Goal: Feedback & Contribution: Submit feedback/report problem

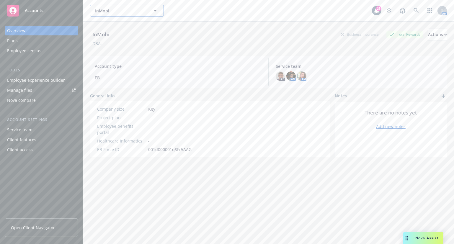
click at [105, 10] on span "InMobi" at bounding box center [120, 11] width 51 height 6
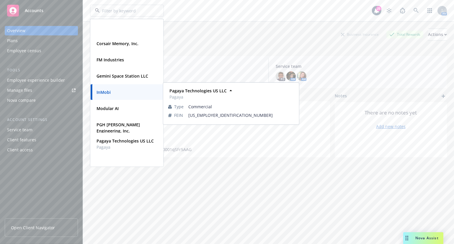
scroll to position [43, 0]
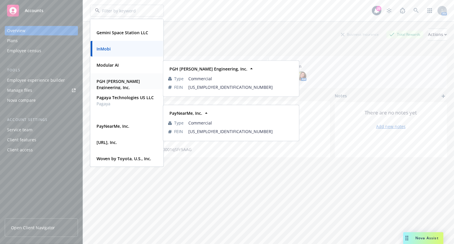
click at [116, 82] on strong "PGH Wong Engineering, Inc." at bounding box center [118, 85] width 43 height 12
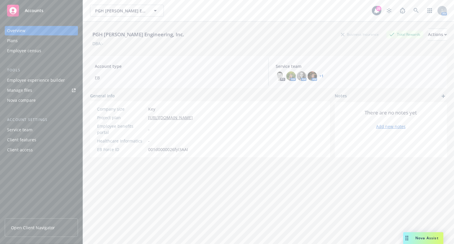
click at [49, 230] on span "Open Client Navigator" at bounding box center [33, 228] width 44 height 6
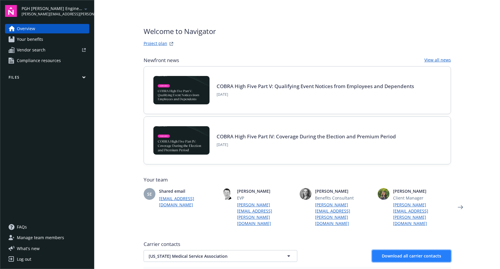
click at [395, 253] on span "Download all carrier contacts" at bounding box center [411, 256] width 59 height 6
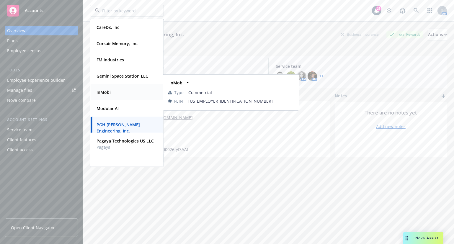
click at [114, 93] on div "InMobi" at bounding box center [127, 92] width 66 height 9
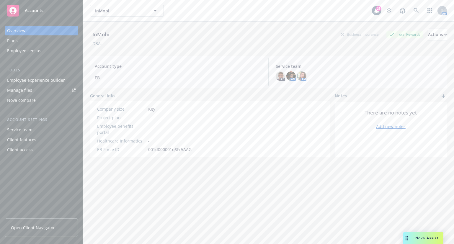
click at [41, 79] on div "Employee experience builder" at bounding box center [36, 80] width 58 height 9
click at [304, 200] on div "InMobi Business Insurance Total Rewards Actions DBA: - Account type EB Service …" at bounding box center [268, 140] width 357 height 237
click at [135, 12] on span "InMobi" at bounding box center [120, 11] width 51 height 6
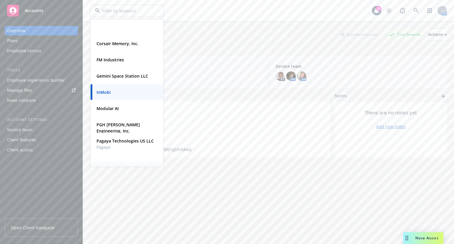
scroll to position [43, 0]
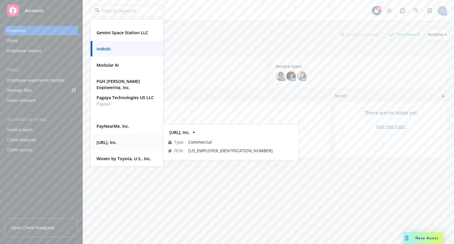
click at [114, 142] on strong "Viz.ai, Inc." at bounding box center [107, 143] width 20 height 6
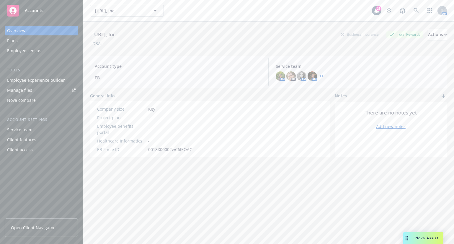
click at [40, 92] on link "Manage files" at bounding box center [41, 90] width 73 height 9
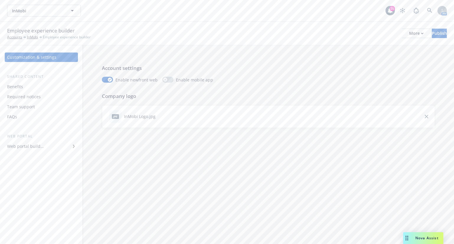
click at [44, 95] on div "Required notices" at bounding box center [41, 96] width 69 height 9
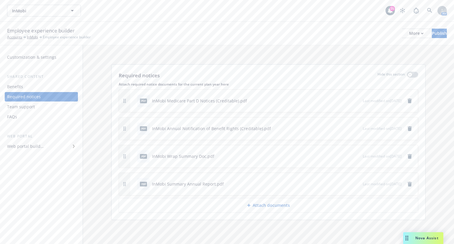
click at [289, 208] on p "Attach documents" at bounding box center [271, 206] width 37 height 6
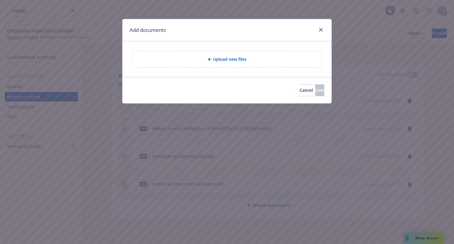
click at [214, 60] on span "Upload new files" at bounding box center [230, 59] width 33 height 6
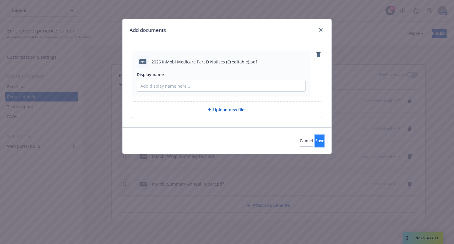
click at [315, 139] on button "Save" at bounding box center [319, 141] width 9 height 12
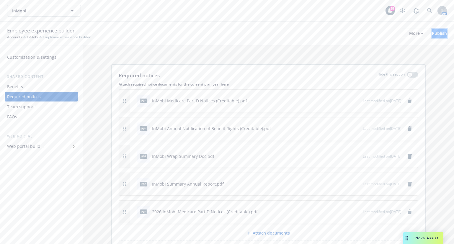
click at [435, 31] on div "Publish" at bounding box center [439, 33] width 15 height 9
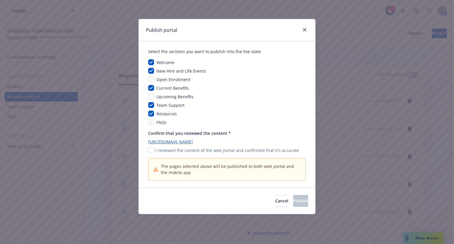
click at [154, 154] on div "Confirm that you reviewed the content * https://app.newfront.com/employee/a08b2…" at bounding box center [227, 155] width 158 height 51
click at [151, 149] on input "checkbox" at bounding box center [151, 150] width 6 height 6
checkbox input "true"
click at [297, 198] on span "Publish" at bounding box center [300, 201] width 15 height 6
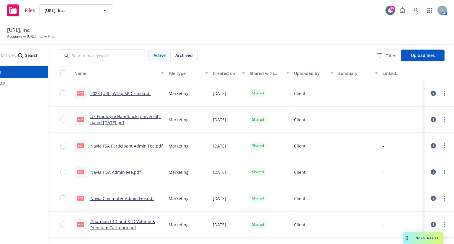
scroll to position [0, 46]
click at [419, 59] on button "Upload files" at bounding box center [422, 56] width 43 height 12
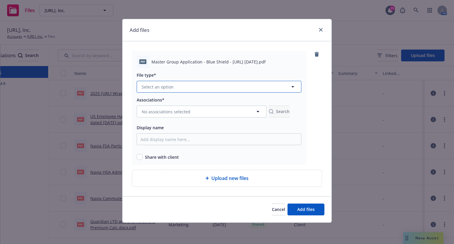
click at [186, 84] on button "Select an option" at bounding box center [219, 87] width 165 height 12
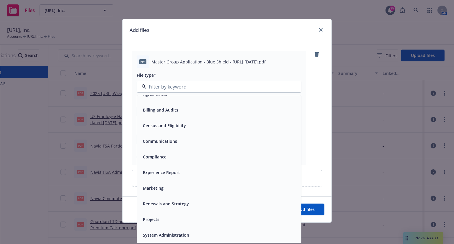
scroll to position [0, 0]
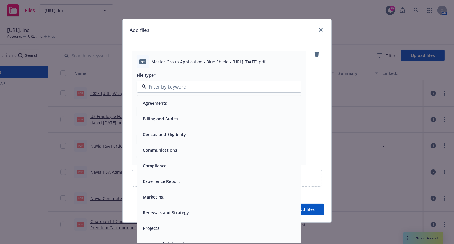
click at [171, 105] on div "Agreements" at bounding box center [219, 103] width 157 height 9
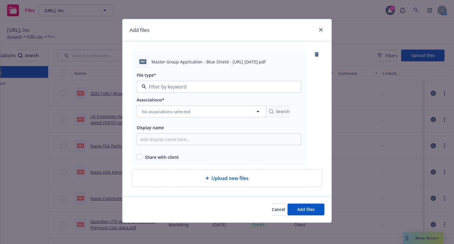
type input "Agreements"
click at [170, 88] on span "Agreements" at bounding box center [208, 87] width 133 height 6
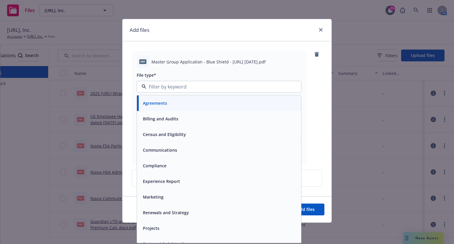
click at [238, 210] on div "Renewals and Strategy" at bounding box center [219, 213] width 157 height 9
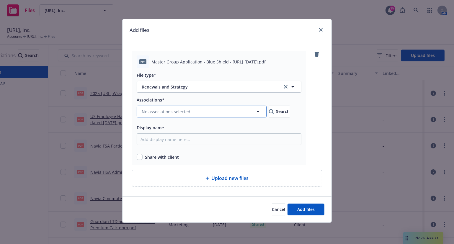
click at [256, 114] on icon "button" at bounding box center [258, 111] width 7 height 7
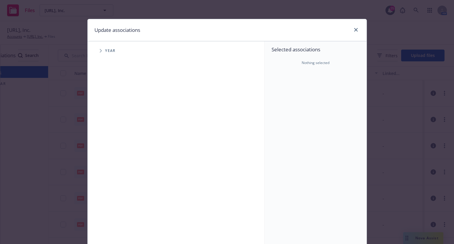
click at [97, 48] on span "Tree Example" at bounding box center [100, 50] width 9 height 9
click at [107, 145] on icon "Tree Example" at bounding box center [108, 146] width 2 height 4
click at [115, 159] on icon "Tree Example" at bounding box center [116, 158] width 2 height 4
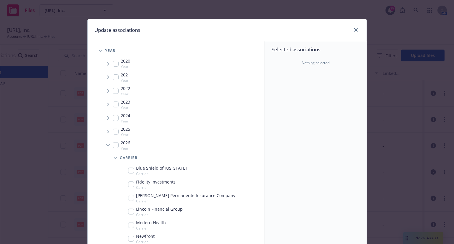
click at [129, 170] on input "Tree Example" at bounding box center [131, 171] width 6 height 6
checkbox input "true"
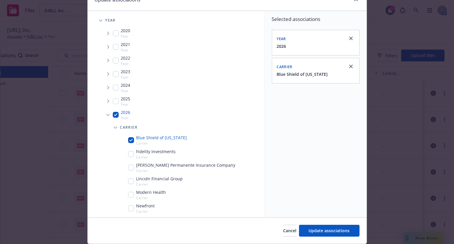
scroll to position [49, 0]
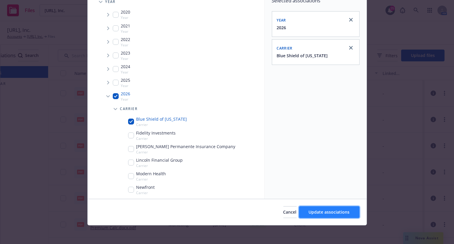
click at [330, 210] on span "Update associations" at bounding box center [329, 212] width 41 height 6
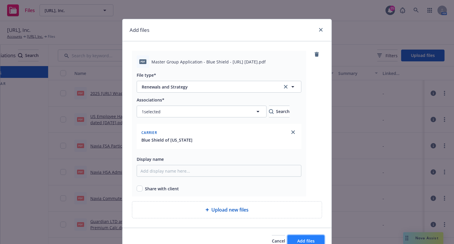
click at [308, 238] on button "Add files" at bounding box center [306, 241] width 37 height 12
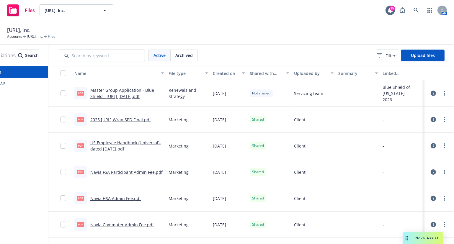
click at [283, 35] on div "[URL], Inc. Accounts [URL], Inc. Files" at bounding box center [227, 32] width 440 height 13
